Goal: Information Seeking & Learning: Find specific fact

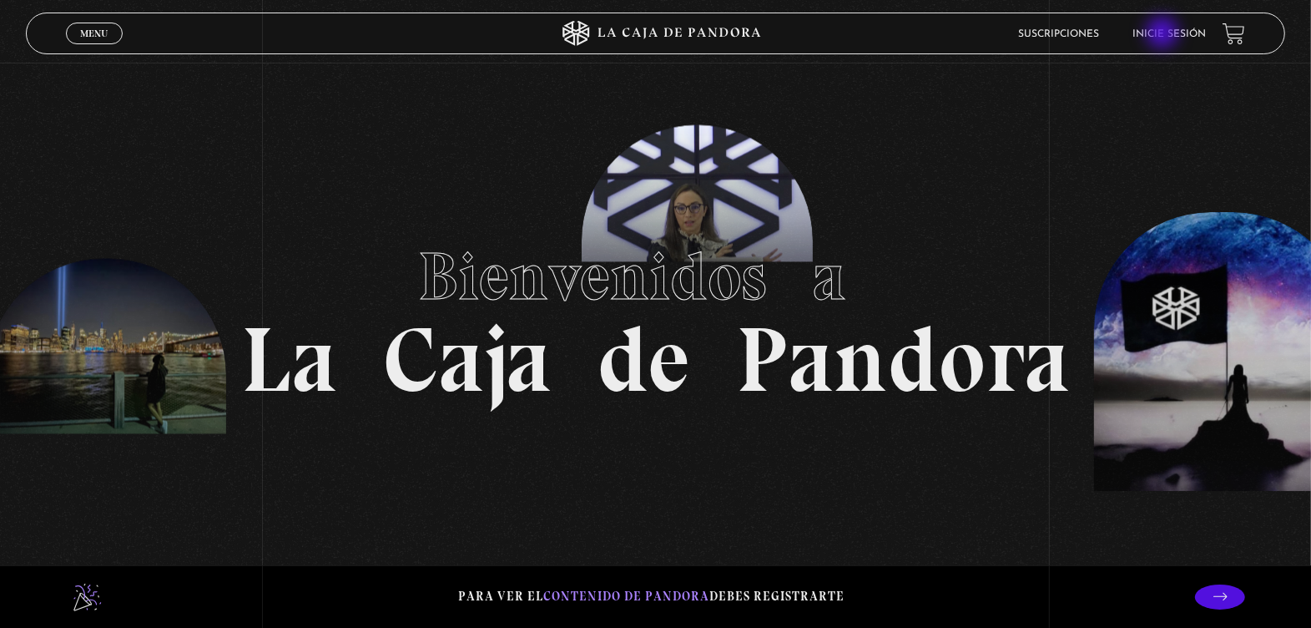
click at [1164, 34] on link "Inicie sesión" at bounding box center [1169, 34] width 73 height 10
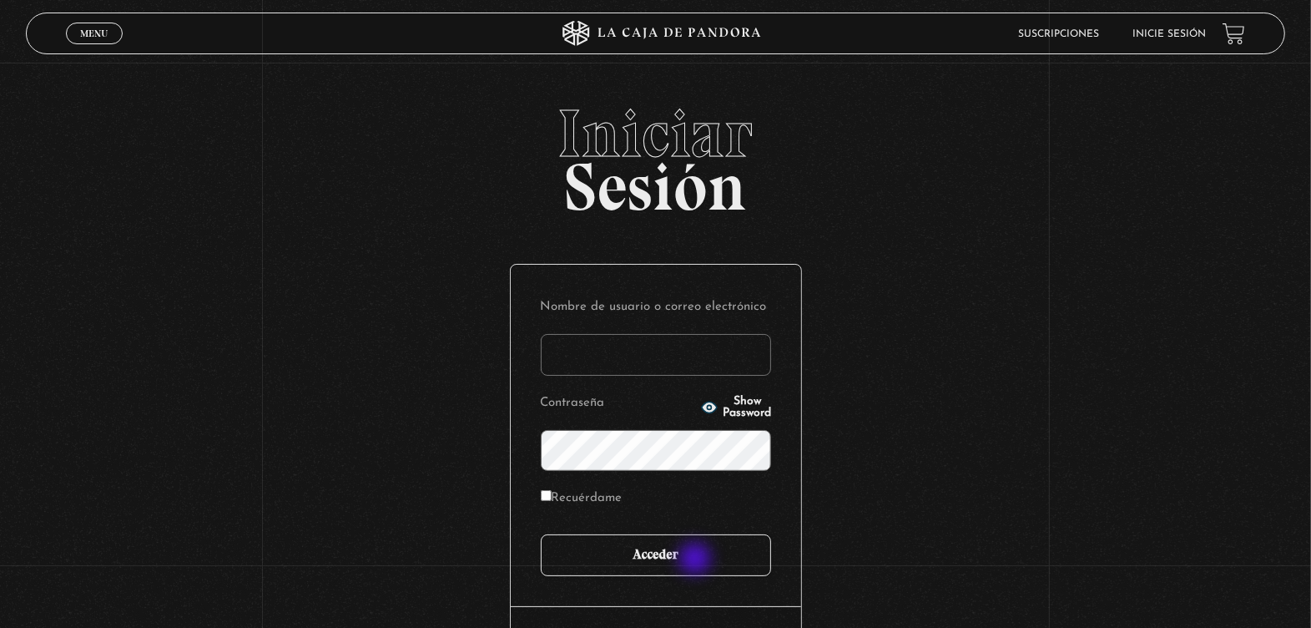
type input "marymonge189@gmail.com"
click at [697, 560] on input "Acceder" at bounding box center [656, 555] width 230 height 42
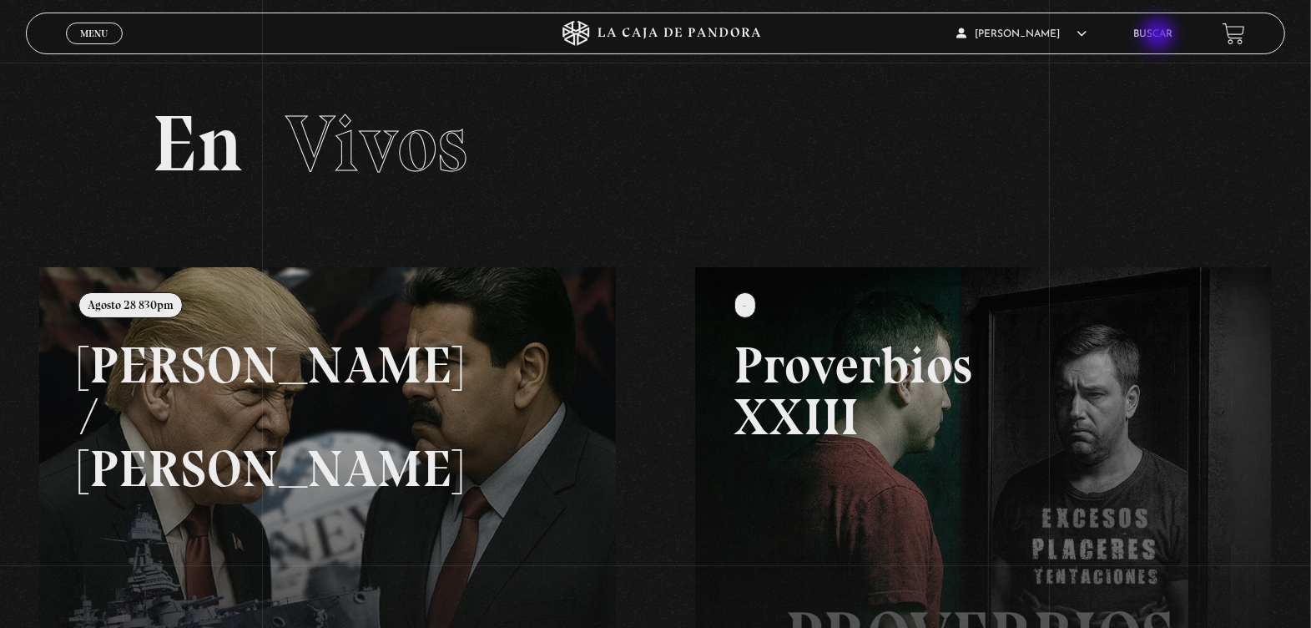
click at [1160, 35] on link "Buscar" at bounding box center [1152, 34] width 39 height 10
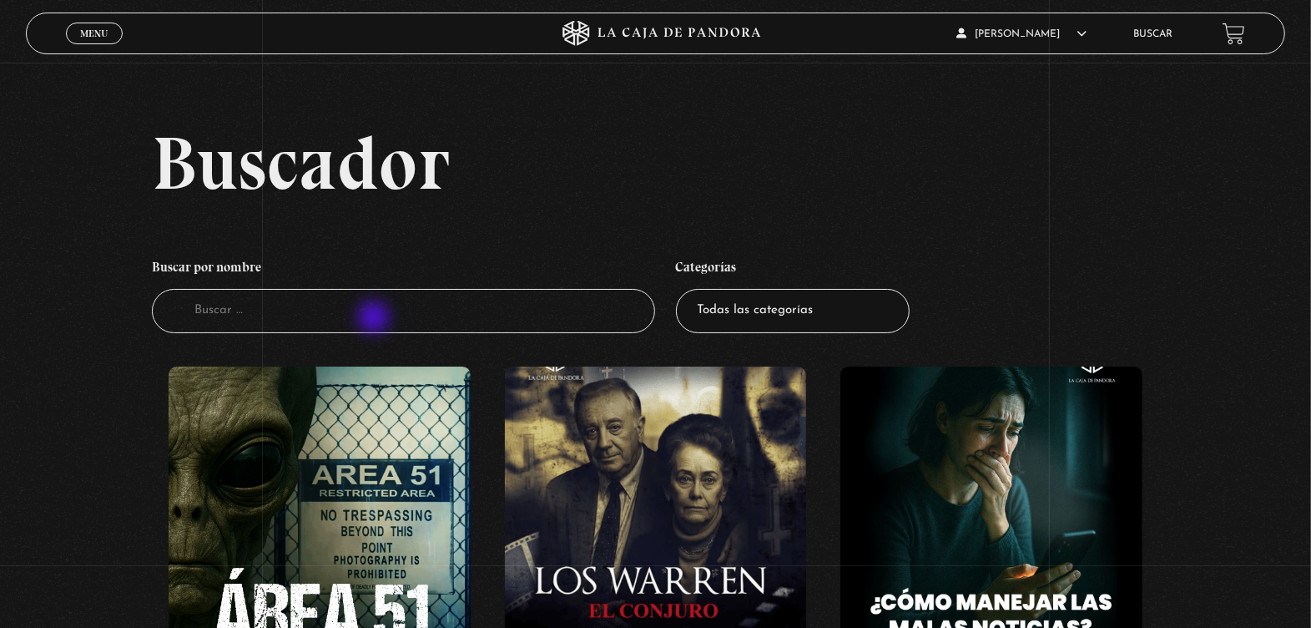
click at [376, 319] on input "Buscador" at bounding box center [403, 311] width 503 height 44
type input "11"
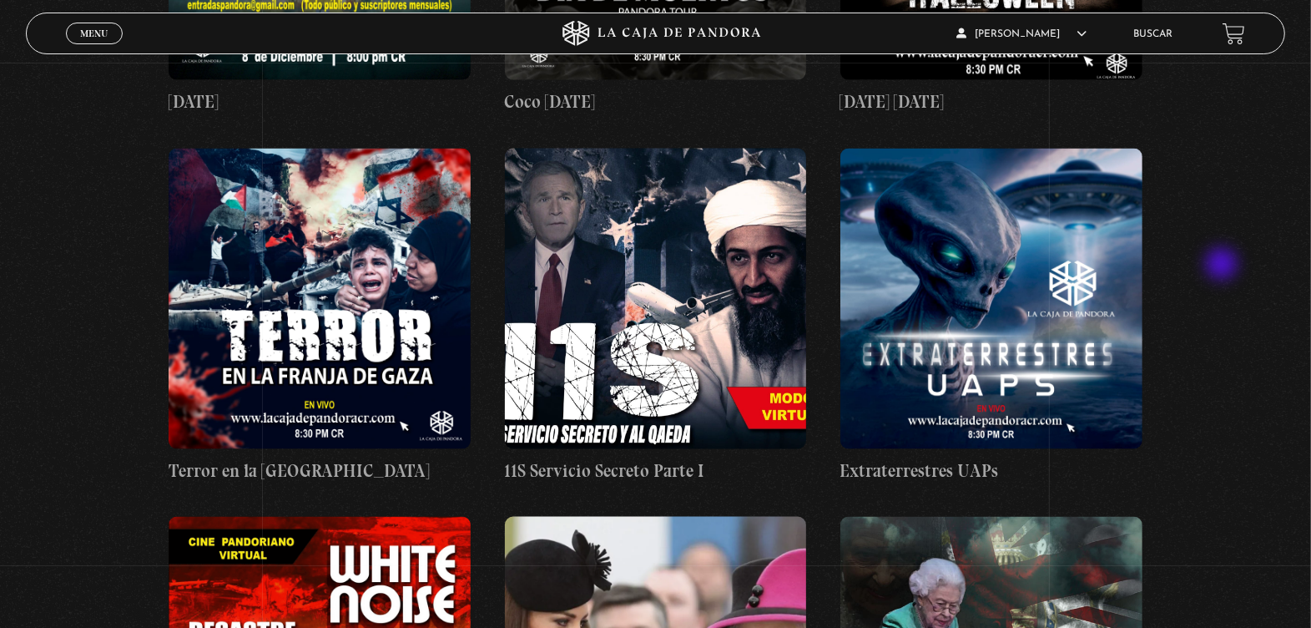
scroll to position [2170, 0]
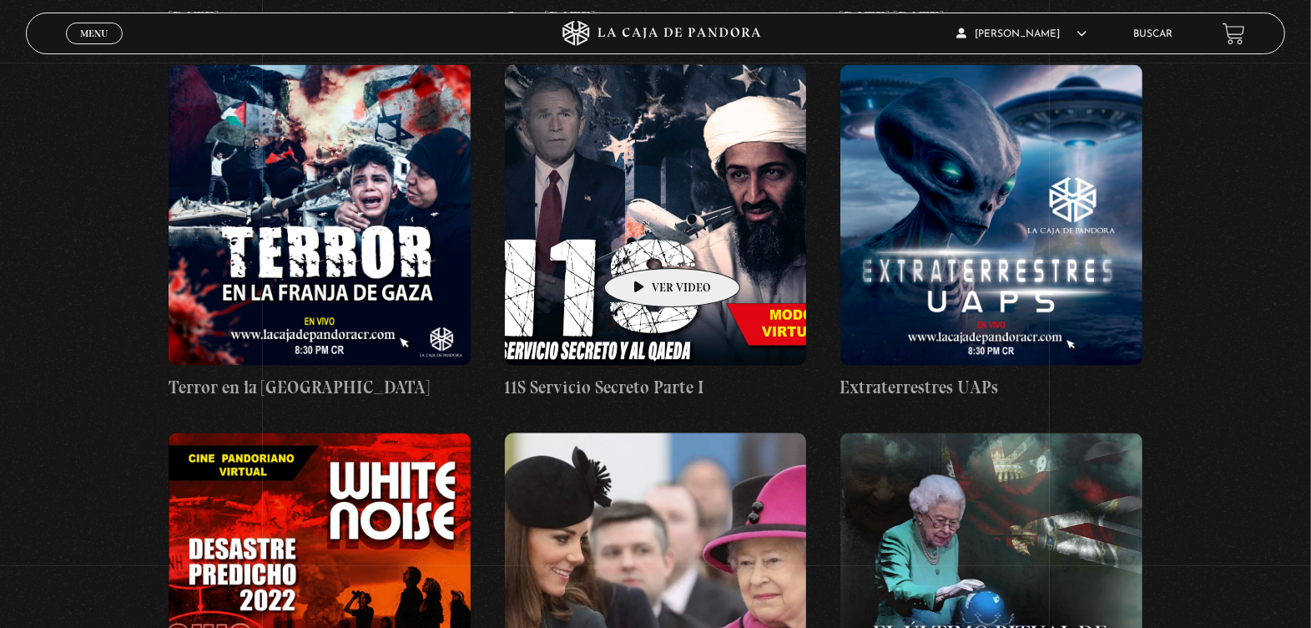
click at [646, 243] on figure at bounding box center [656, 215] width 302 height 300
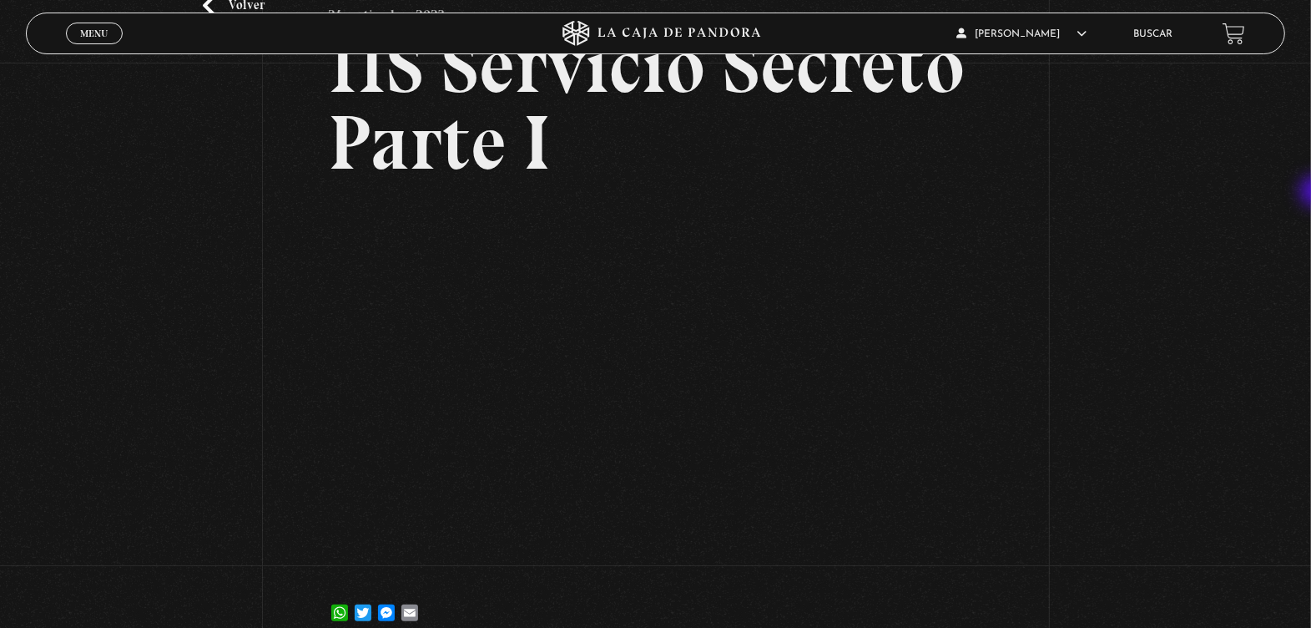
scroll to position [180, 0]
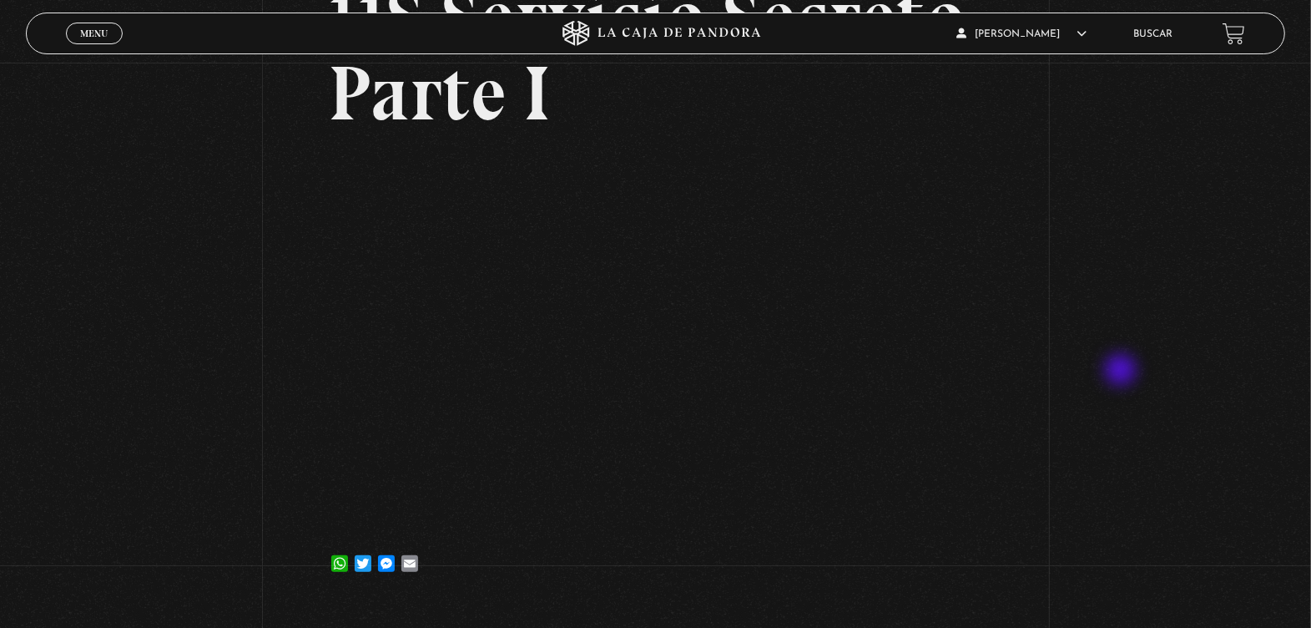
click at [1123, 371] on div "Volver 24 septiembre, 2023 11S Servicio Secreto Parte I WhatsApp Twitter Messen…" at bounding box center [655, 241] width 1311 height 719
click at [1036, 434] on div "Volver 24 septiembre, 2023 11S Servicio Secreto Parte I WhatsApp Twitter Messen…" at bounding box center [655, 241] width 1311 height 719
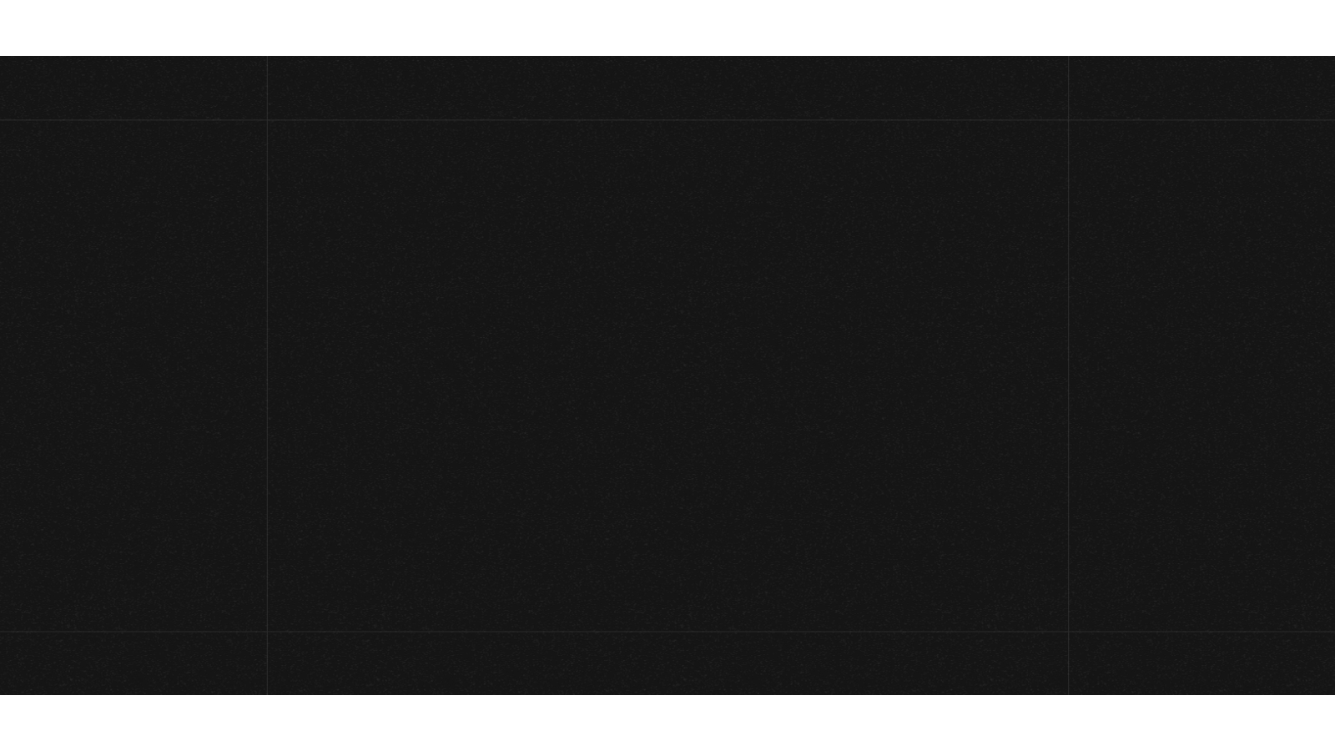
scroll to position [180, 0]
